Goal: Entertainment & Leisure: Consume media (video, audio)

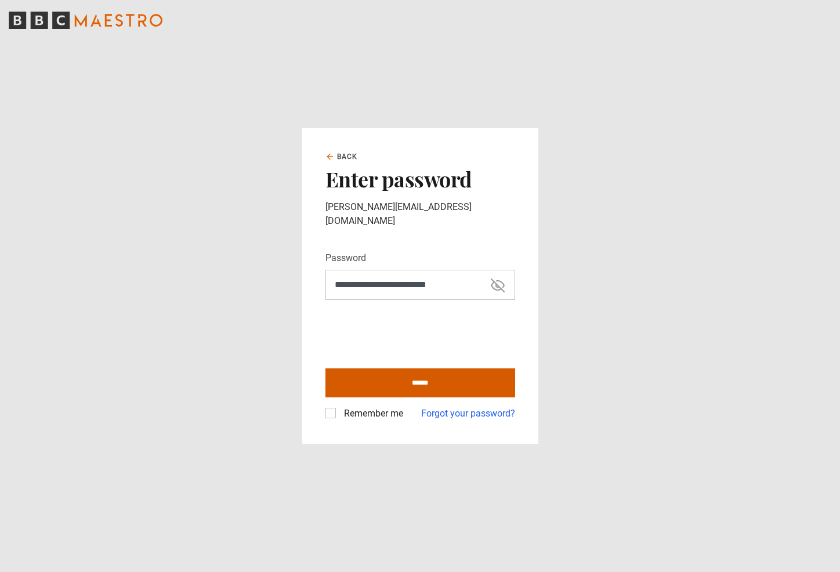
click at [413, 371] on input "******" at bounding box center [421, 383] width 190 height 29
type input "**********"
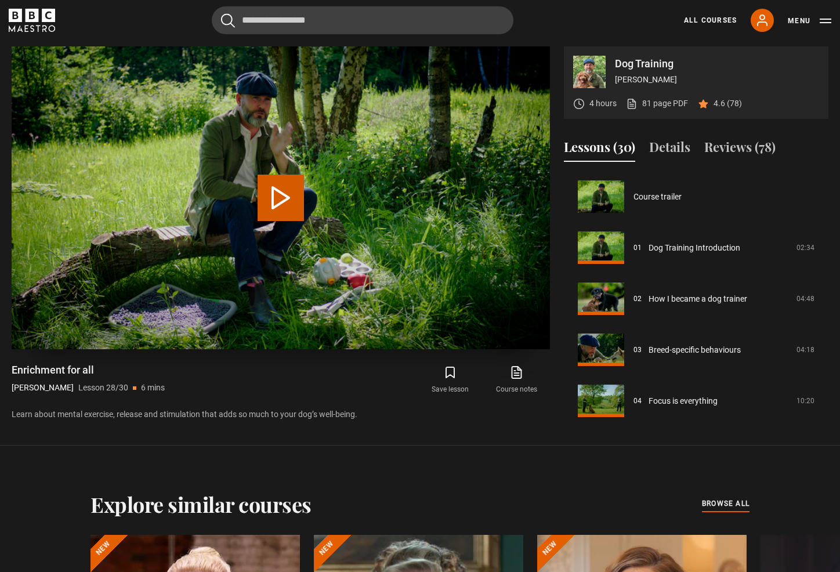
scroll to position [1333, 0]
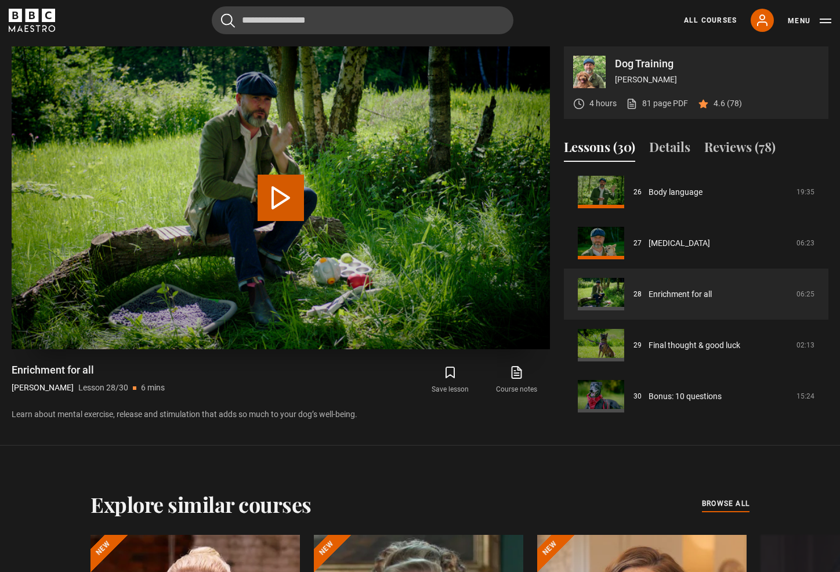
click at [277, 197] on button "Play Lesson Enrichment for all" at bounding box center [281, 198] width 46 height 46
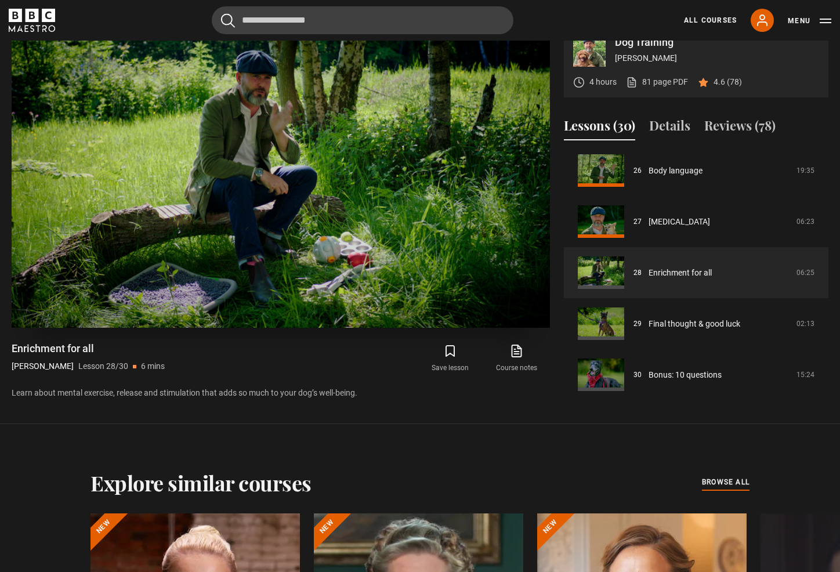
scroll to position [605, 0]
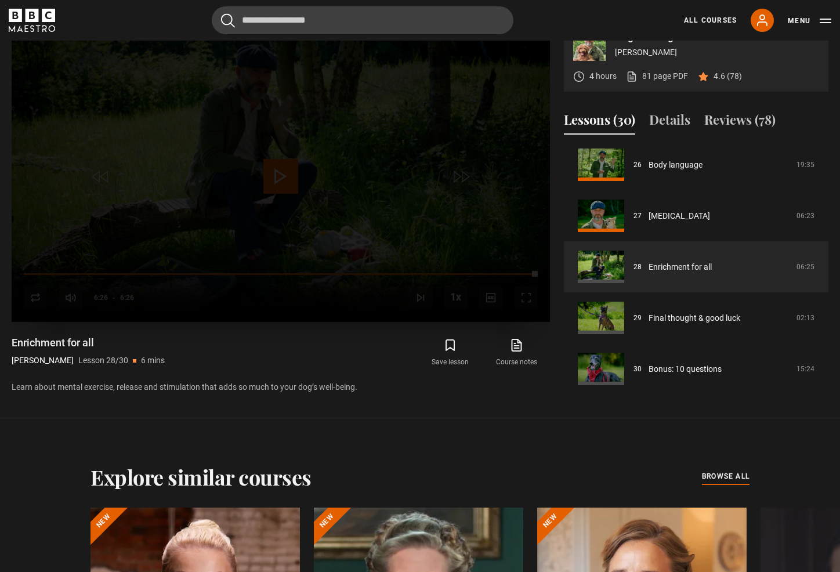
drag, startPoint x: 486, startPoint y: 274, endPoint x: 547, endPoint y: 276, distance: 60.4
click at [547, 276] on video-js "Video Player is loading. Play Lesson Enrichment for all 10s Skip Back 10 second…" at bounding box center [281, 170] width 539 height 303
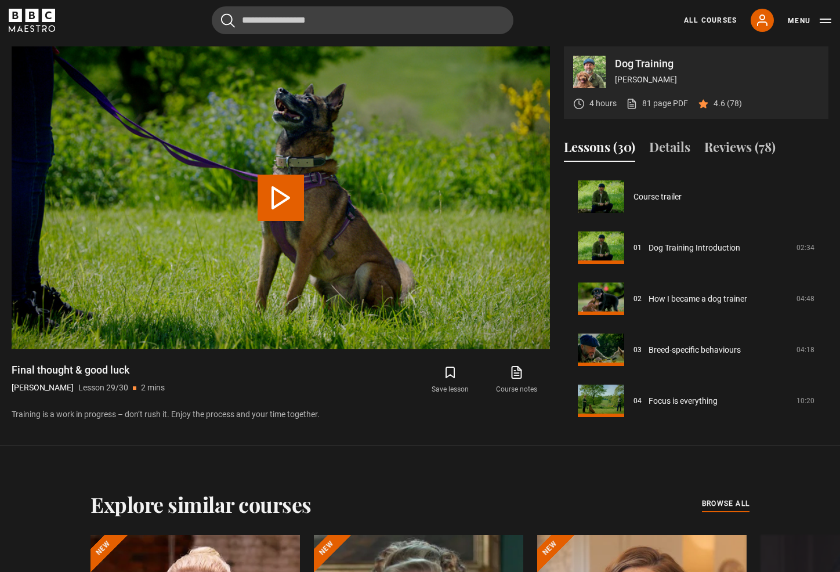
scroll to position [1333, 0]
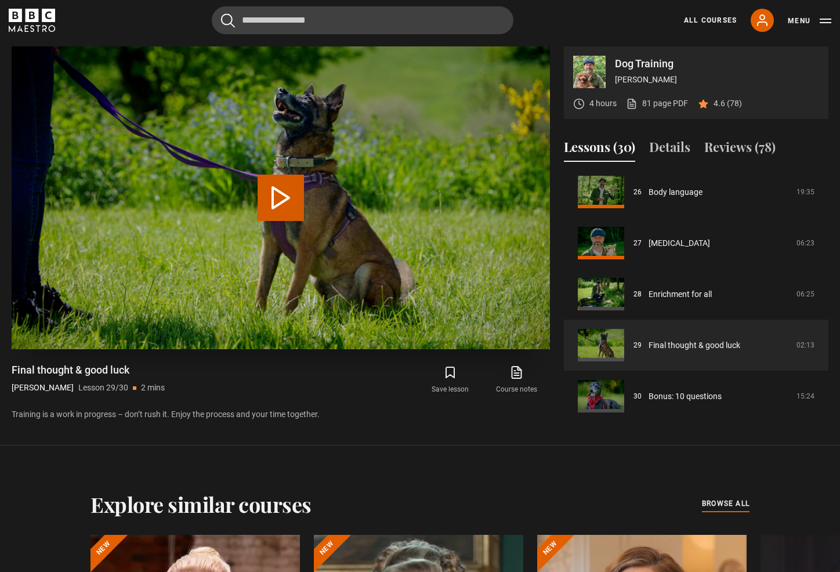
click at [285, 199] on button "Play Lesson Final thought & good luck" at bounding box center [281, 198] width 46 height 46
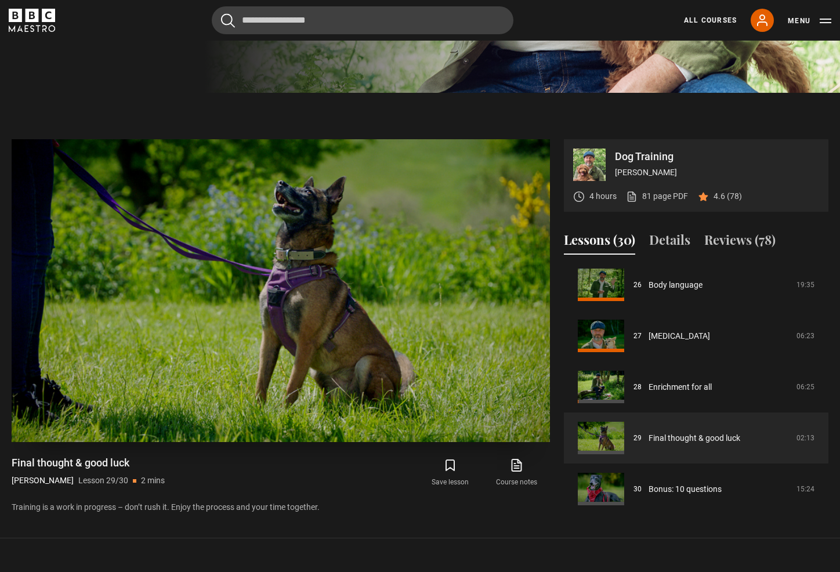
scroll to position [479, 0]
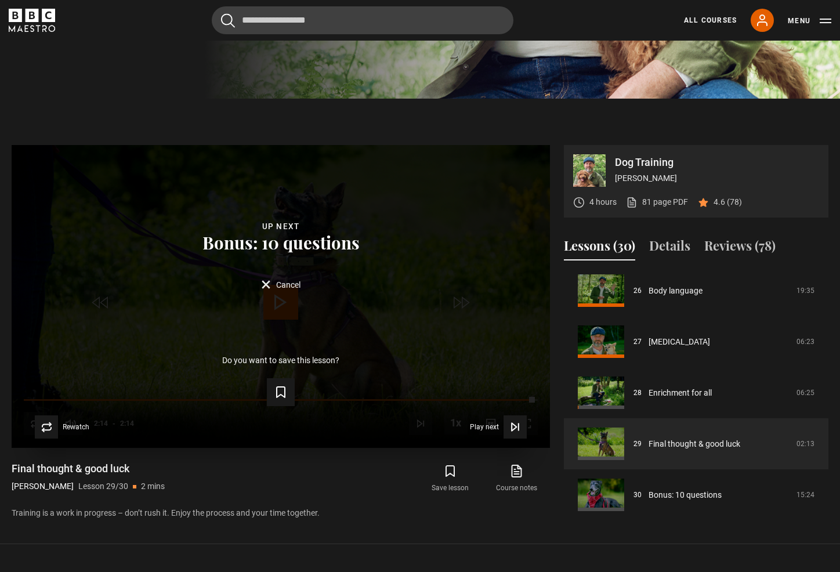
drag, startPoint x: 439, startPoint y: 402, endPoint x: 549, endPoint y: 400, distance: 109.7
click at [549, 400] on video-js "Video Player is loading. Play Lesson Final thought & good luck 10s Skip Back 10…" at bounding box center [281, 296] width 539 height 303
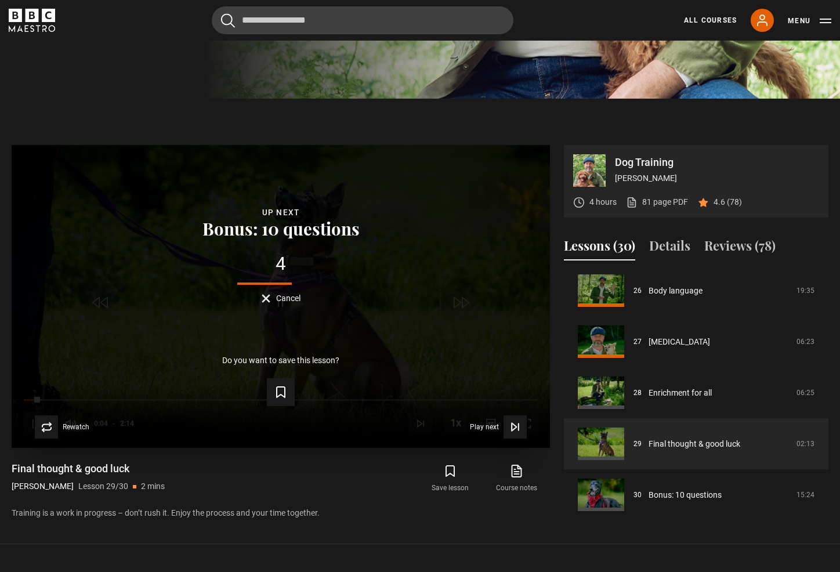
scroll to position [479, 0]
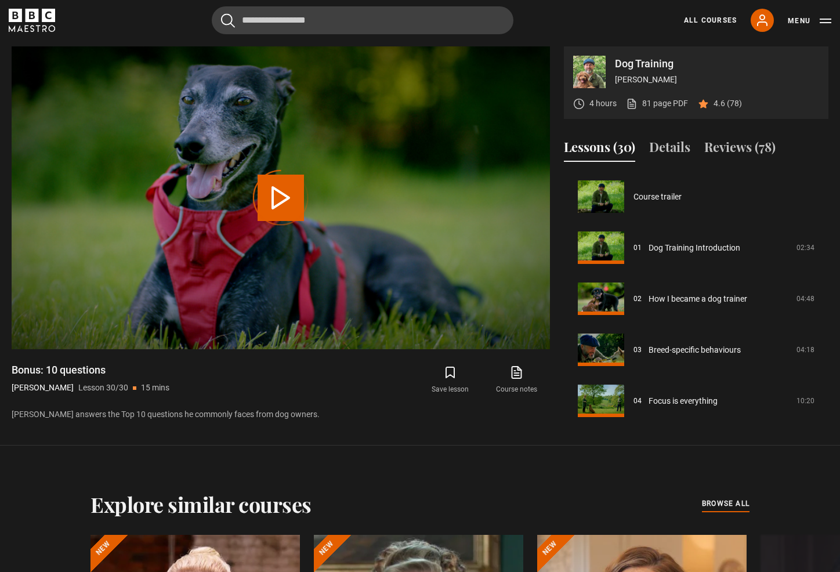
scroll to position [1333, 0]
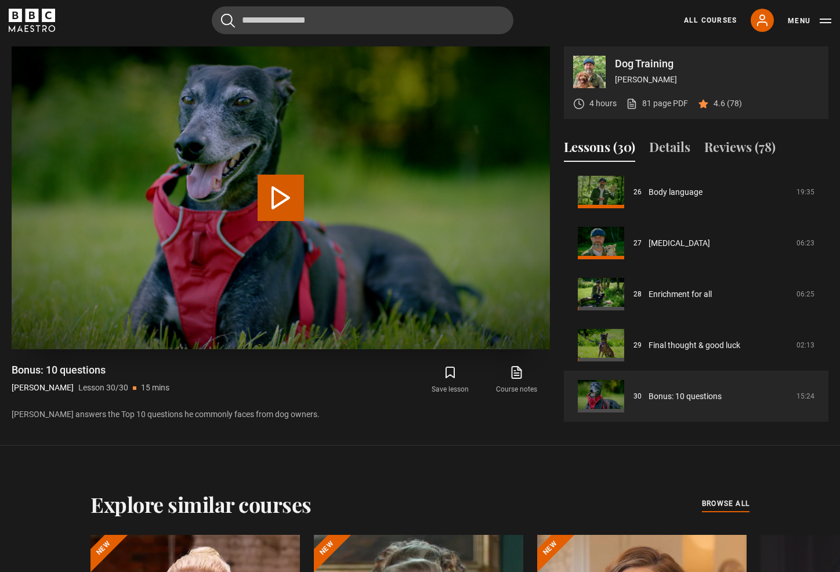
click at [282, 201] on button "Play Lesson Bonus: 10 questions" at bounding box center [281, 198] width 46 height 46
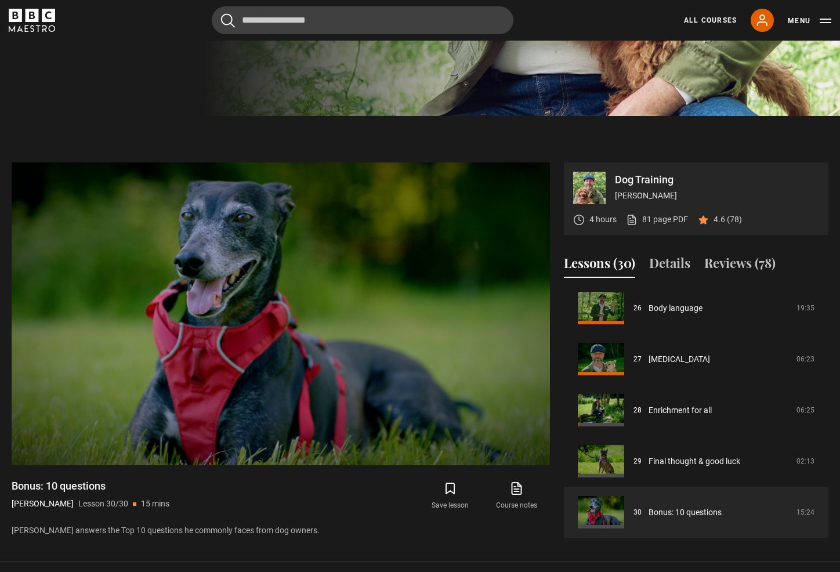
scroll to position [461, 0]
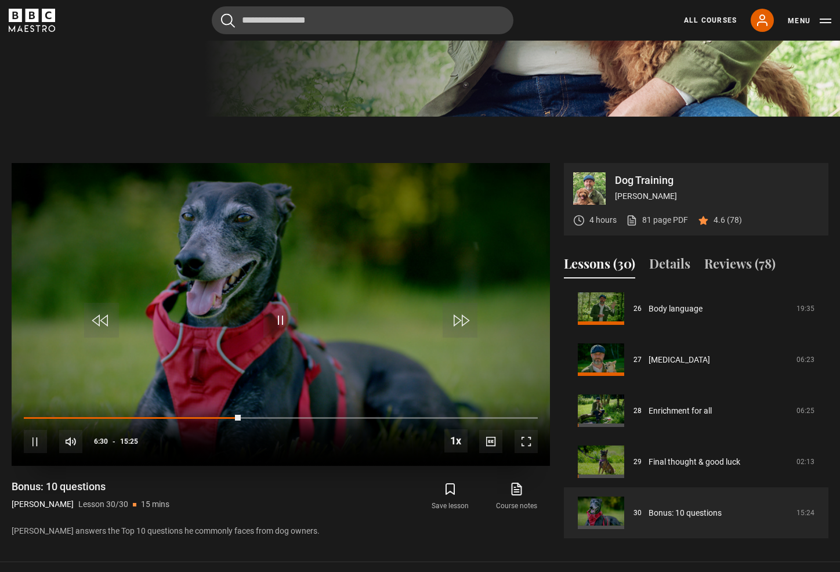
click at [282, 320] on span "Video Player" at bounding box center [281, 320] width 35 height 35
click at [282, 322] on span "Video Player" at bounding box center [281, 320] width 35 height 35
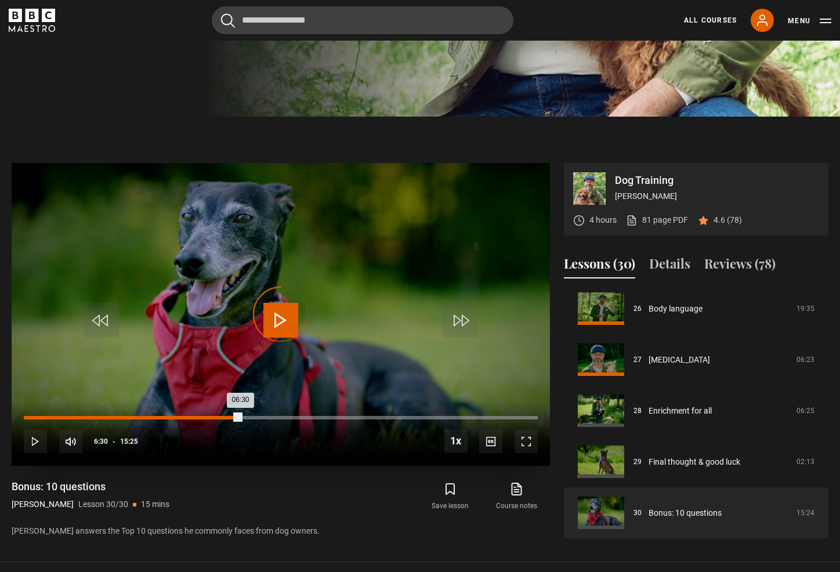
click at [212, 419] on div "05:39" at bounding box center [213, 417] width 2 height 3
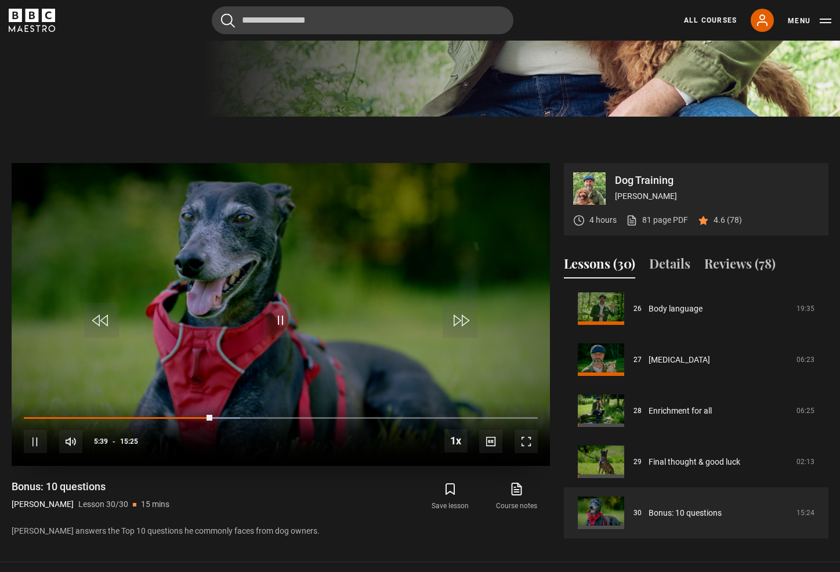
click at [282, 325] on span "Video Player" at bounding box center [281, 320] width 35 height 35
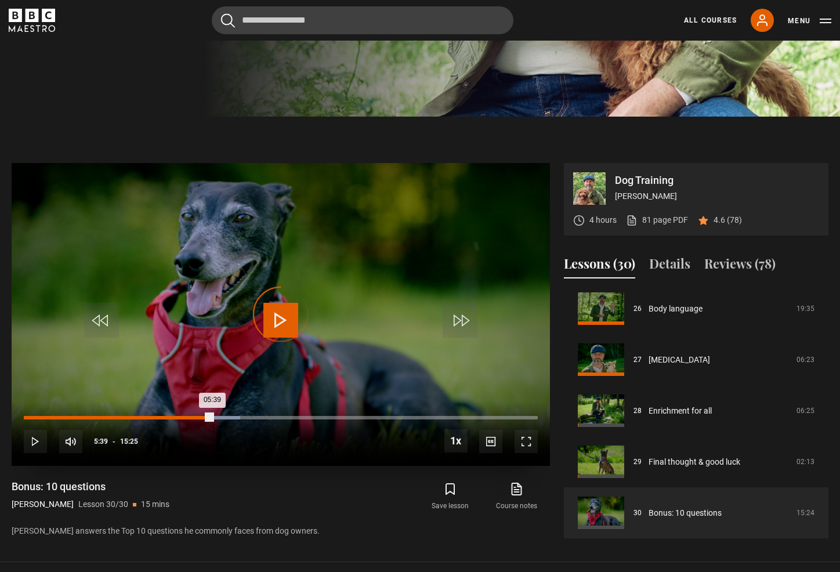
click at [160, 417] on div "04:05" at bounding box center [161, 417] width 2 height 3
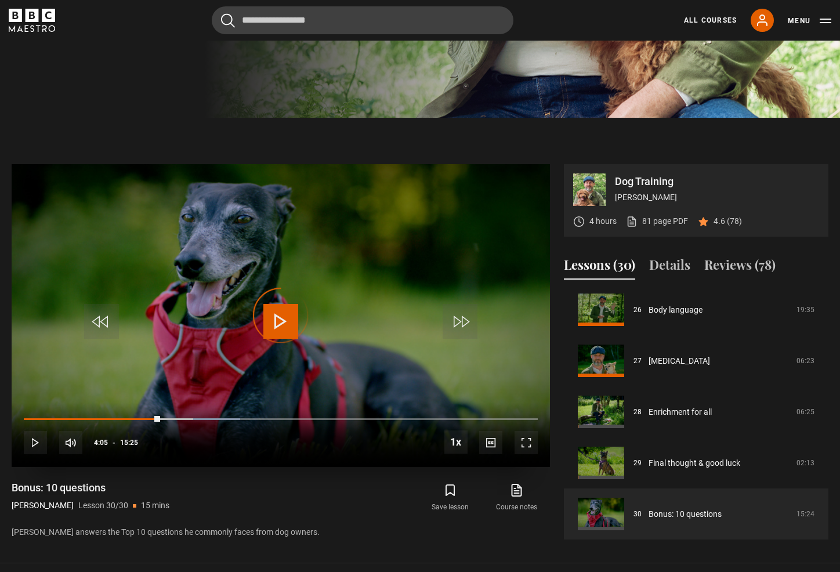
click at [37, 440] on span "Video Player" at bounding box center [35, 442] width 23 height 23
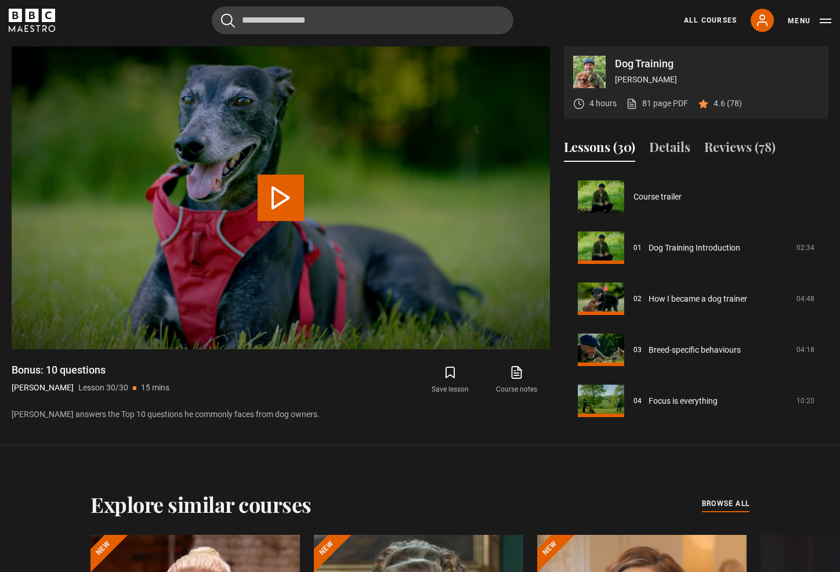
scroll to position [1333, 0]
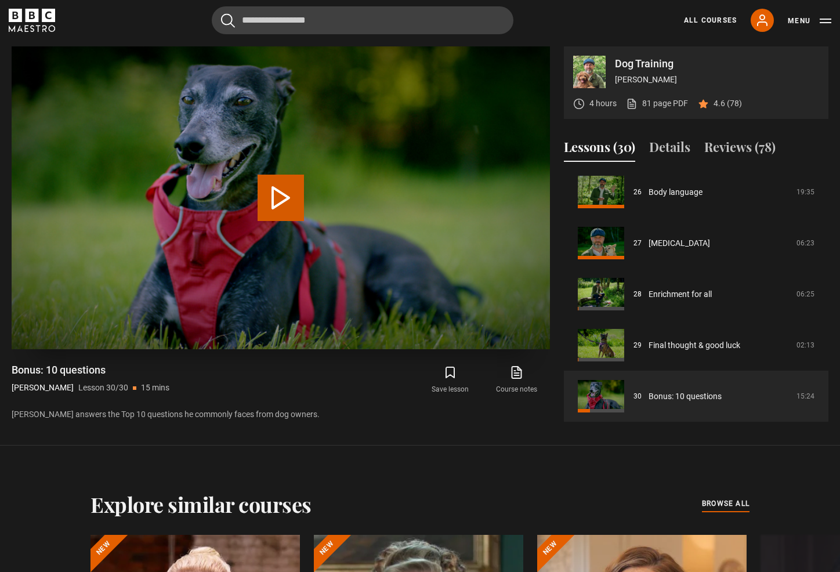
click at [279, 197] on button "Play Lesson Bonus: 10 questions" at bounding box center [281, 198] width 46 height 46
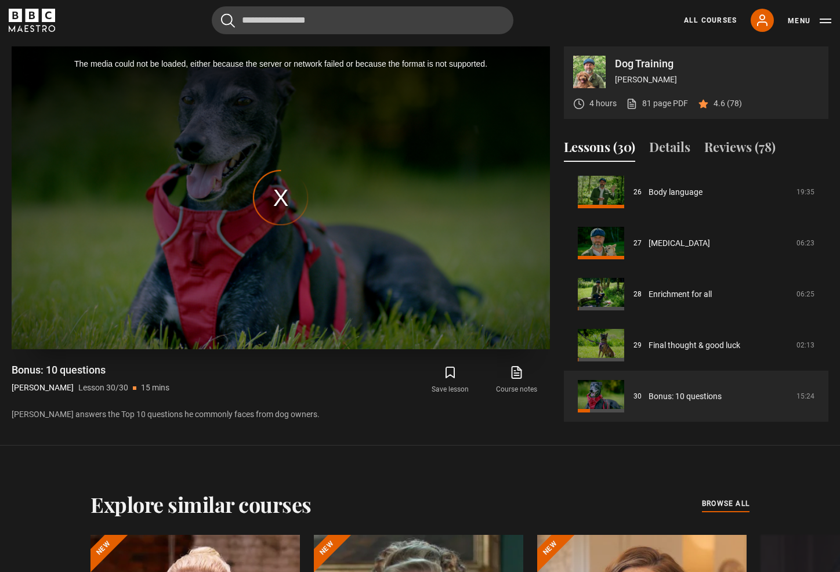
click at [283, 196] on div "The media could not be loaded, either because the server or network failed or b…" at bounding box center [281, 197] width 539 height 303
